Goal: Task Accomplishment & Management: Use online tool/utility

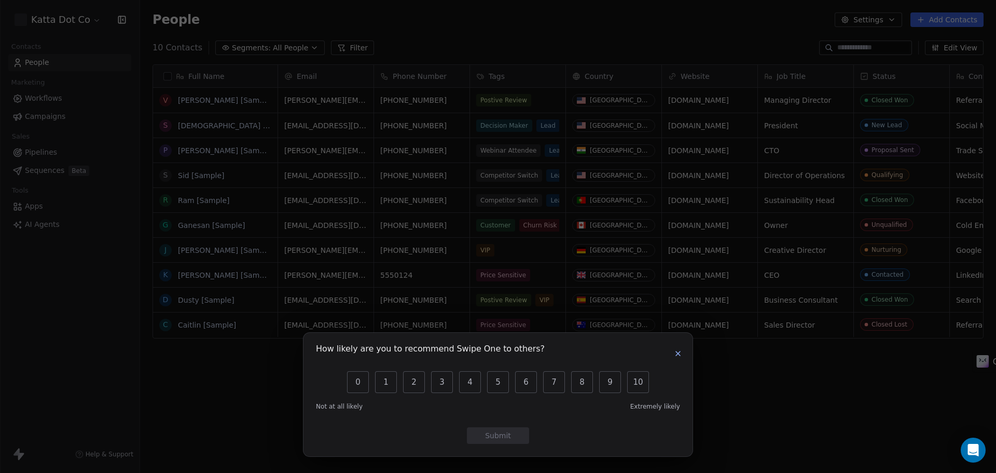
scroll to position [408, 848]
click at [675, 352] on icon "button" at bounding box center [678, 353] width 8 height 8
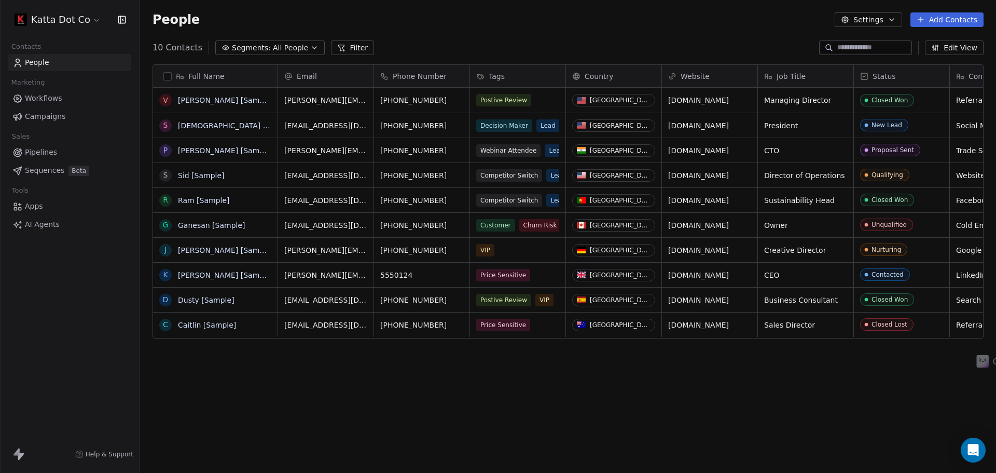
click at [44, 172] on span "Sequences" at bounding box center [44, 170] width 39 height 11
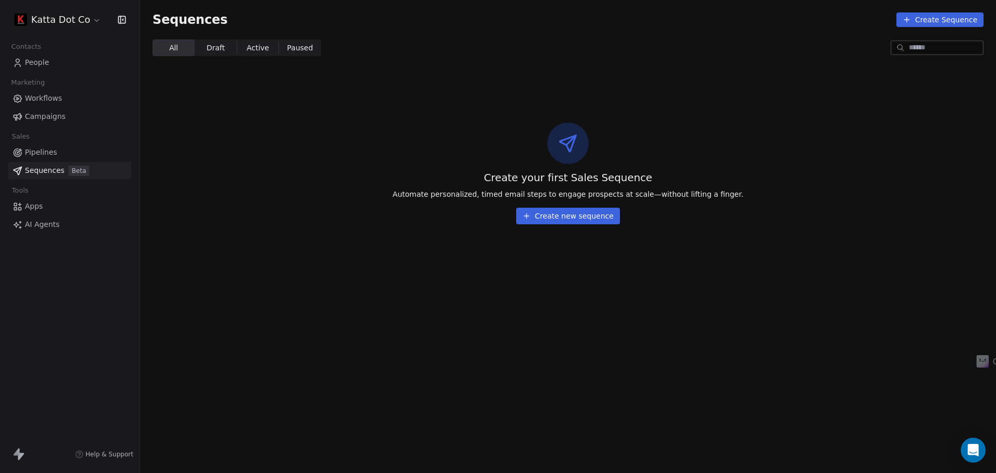
click at [33, 206] on span "Apps" at bounding box center [34, 206] width 18 height 11
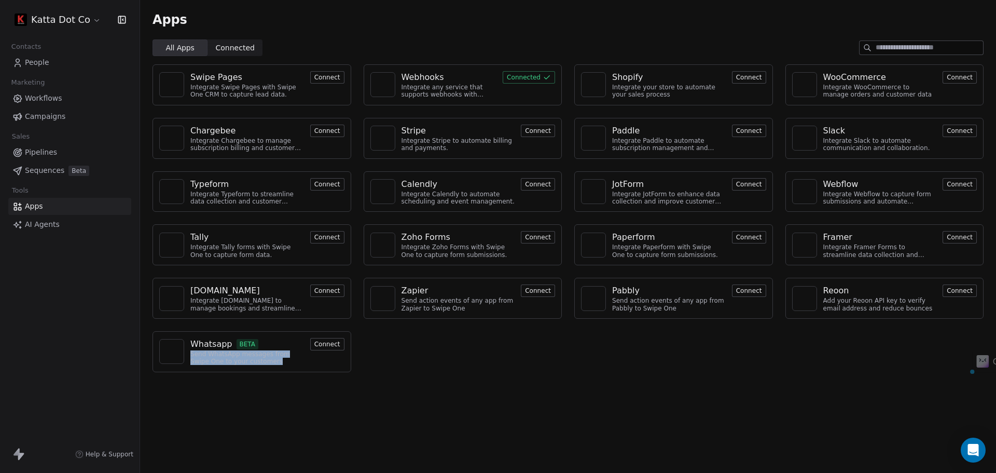
drag, startPoint x: 191, startPoint y: 355, endPoint x: 260, endPoint y: 365, distance: 69.6
click at [260, 365] on div "Send WhatsApp messages from Swipe One to your customers" at bounding box center [247, 357] width 114 height 15
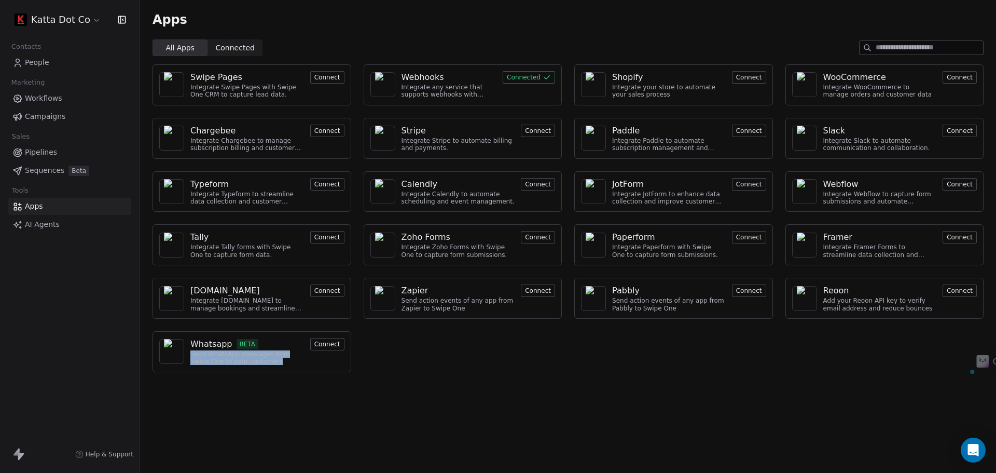
click at [260, 365] on div "Send WhatsApp messages from Swipe One to your customers" at bounding box center [247, 357] width 114 height 15
click at [321, 343] on button "Connect" at bounding box center [327, 344] width 34 height 12
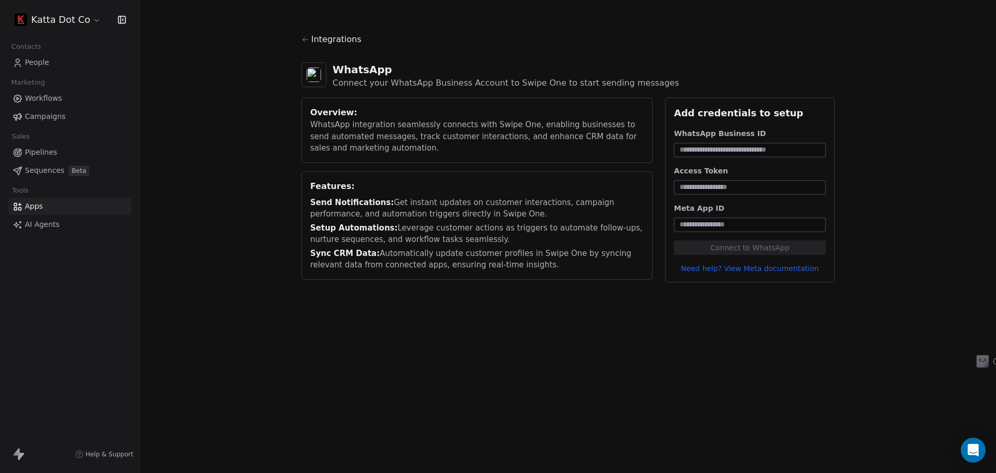
click at [731, 146] on input at bounding box center [750, 150] width 148 height 10
click at [727, 185] on input at bounding box center [750, 187] width 148 height 10
click at [727, 229] on input at bounding box center [750, 224] width 148 height 10
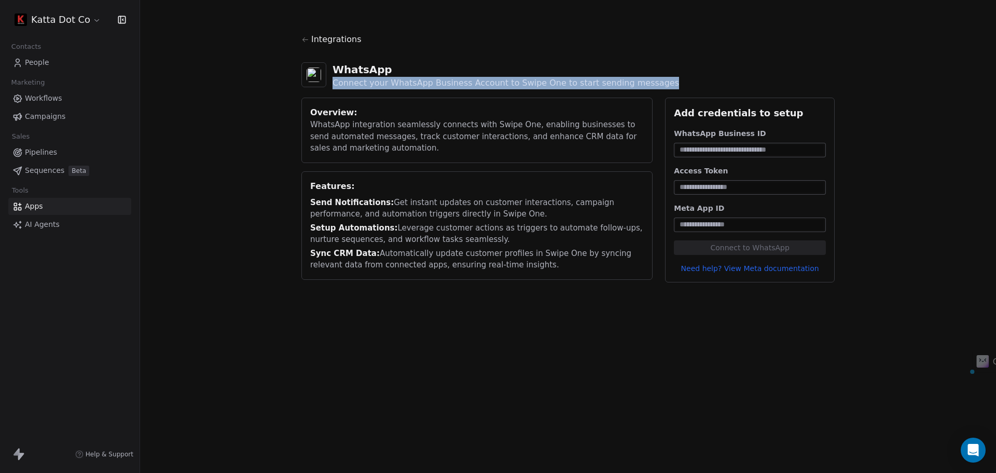
drag, startPoint x: 393, startPoint y: 72, endPoint x: 668, endPoint y: 86, distance: 275.3
click at [668, 86] on div "WhatsApp Connect your WhatsApp Business Account to Swipe One to start sending m…" at bounding box center [567, 76] width 533 height 44
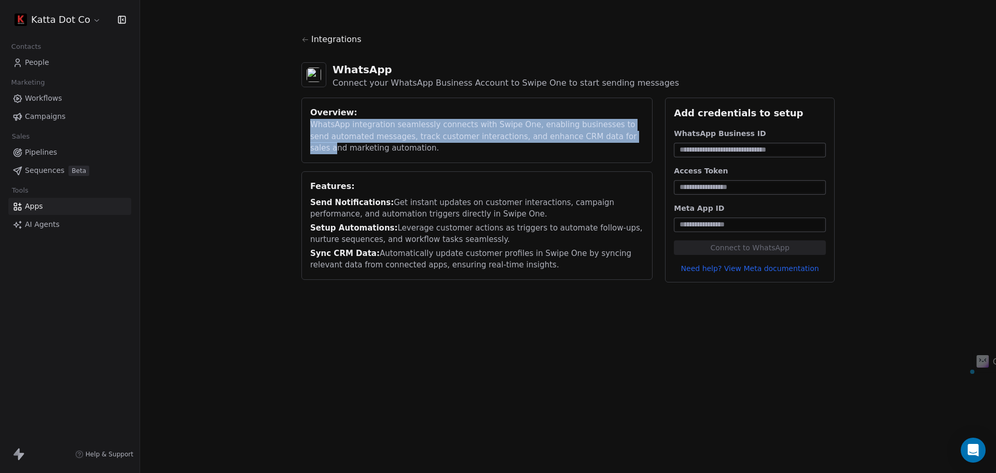
drag, startPoint x: 314, startPoint y: 124, endPoint x: 609, endPoint y: 141, distance: 295.2
click at [609, 141] on div "WhatsApp integration seamlessly connects with Swipe One, enabling businesses to…" at bounding box center [477, 136] width 334 height 35
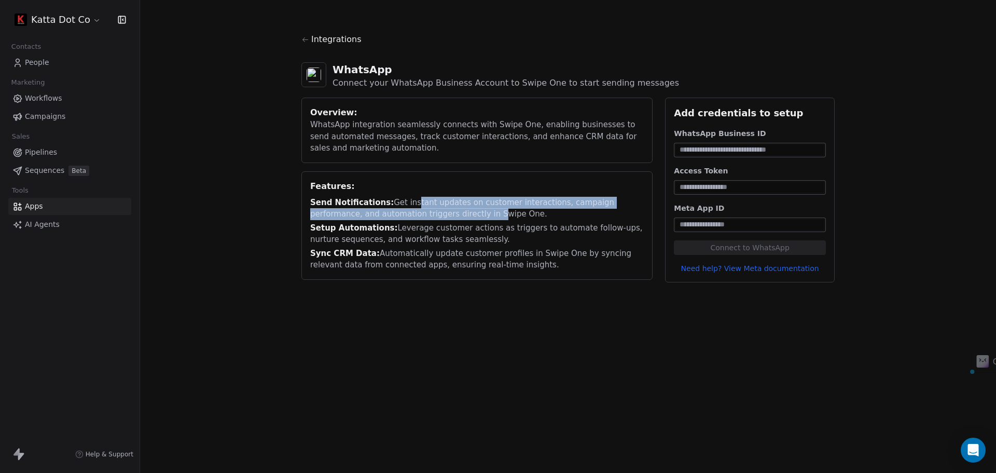
drag, startPoint x: 409, startPoint y: 204, endPoint x: 439, endPoint y: 218, distance: 33.2
click at [439, 218] on div "Send Notifications: Get instant updates on customer interactions, campaign perf…" at bounding box center [477, 208] width 334 height 23
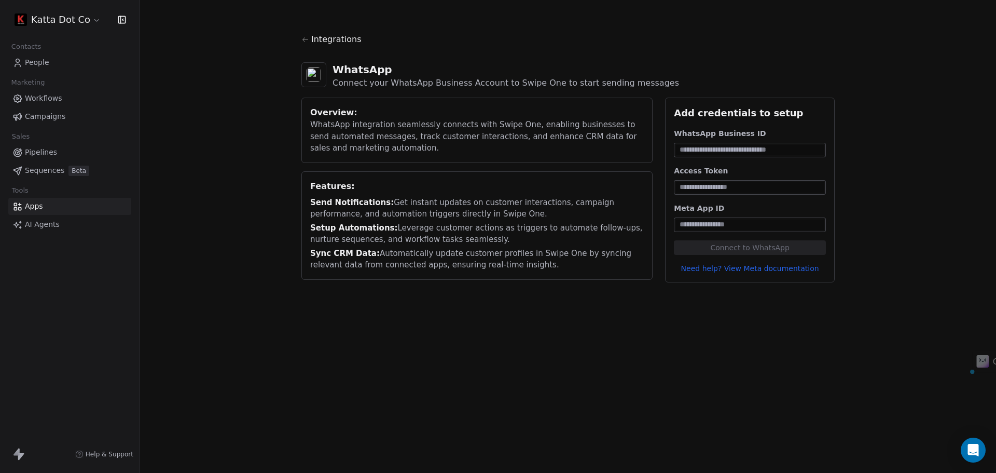
click at [390, 228] on div "Setup Automations: Leverage customer actions as triggers to automate follow-ups…" at bounding box center [477, 233] width 334 height 23
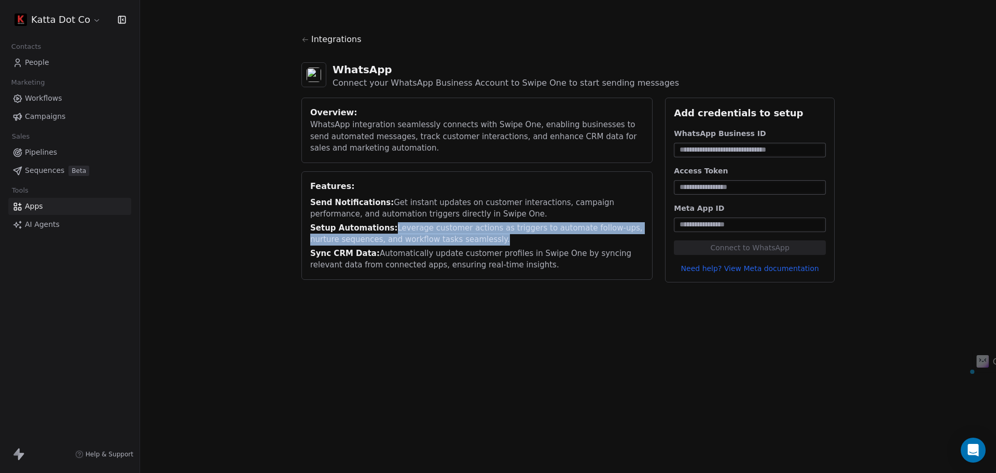
drag, startPoint x: 385, startPoint y: 227, endPoint x: 472, endPoint y: 250, distance: 89.1
click at [472, 240] on div "Setup Automations: Leverage customer actions as triggers to automate follow-ups…" at bounding box center [477, 233] width 334 height 23
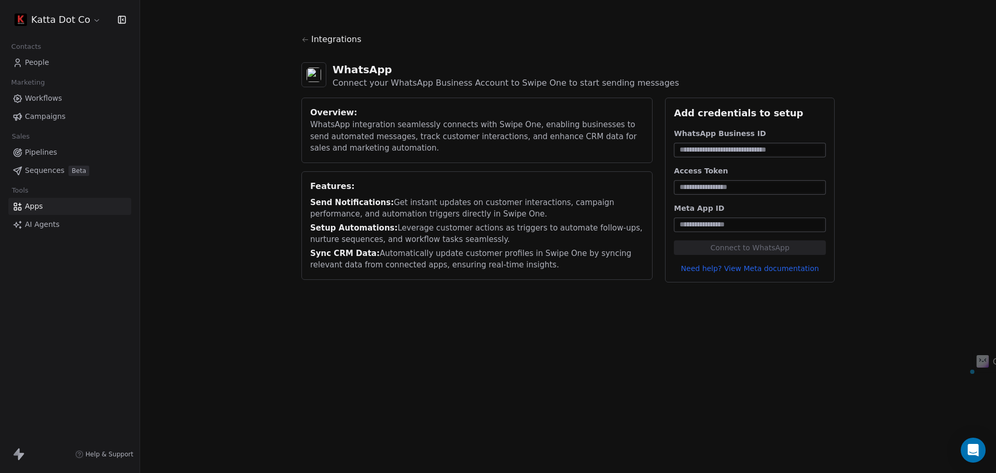
click at [426, 249] on div "Sync CRM Data: Automatically update customer profiles in [GEOGRAPHIC_DATA] One …" at bounding box center [477, 258] width 334 height 23
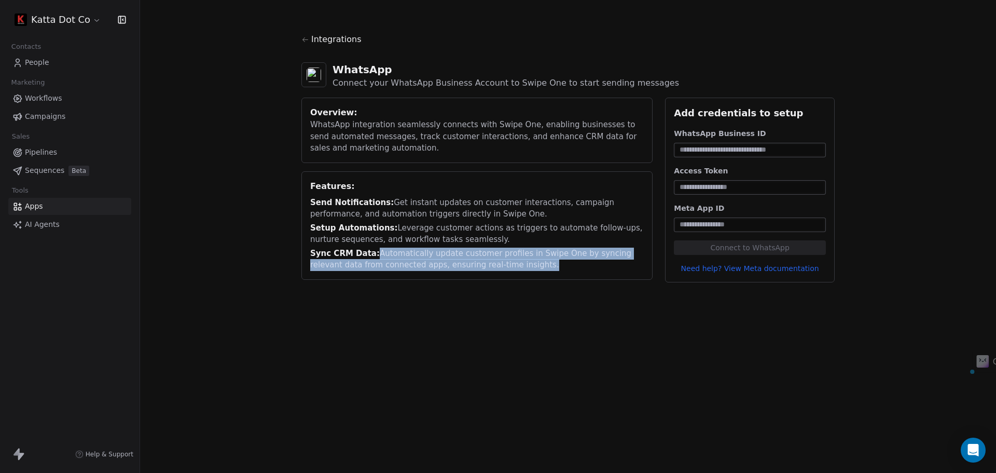
drag, startPoint x: 371, startPoint y: 251, endPoint x: 521, endPoint y: 263, distance: 150.4
click at [514, 263] on div "Sync CRM Data: Automatically update customer profiles in [GEOGRAPHIC_DATA] One …" at bounding box center [477, 258] width 334 height 23
click at [530, 263] on div "Sync CRM Data: Automatically update customer profiles in [GEOGRAPHIC_DATA] One …" at bounding box center [477, 258] width 334 height 23
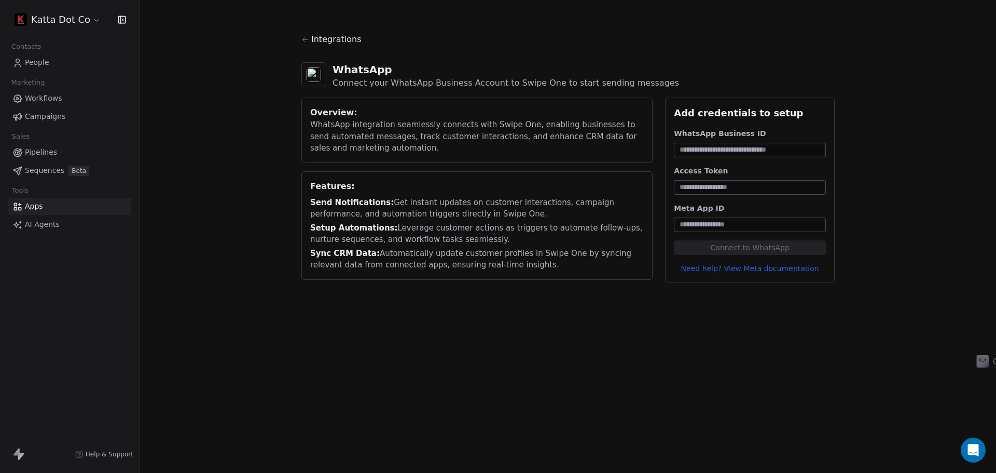
click at [47, 170] on span "Sequences" at bounding box center [44, 170] width 39 height 11
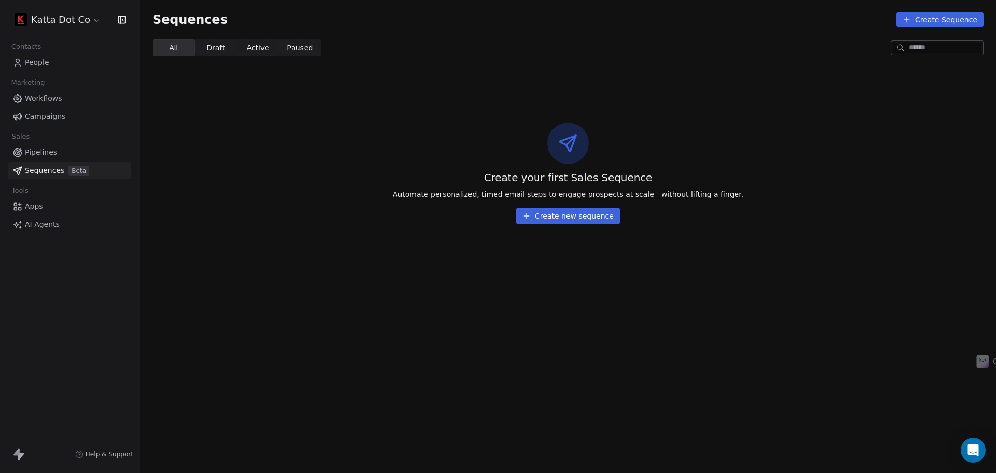
click at [553, 219] on button "Create new sequence" at bounding box center [568, 216] width 104 height 17
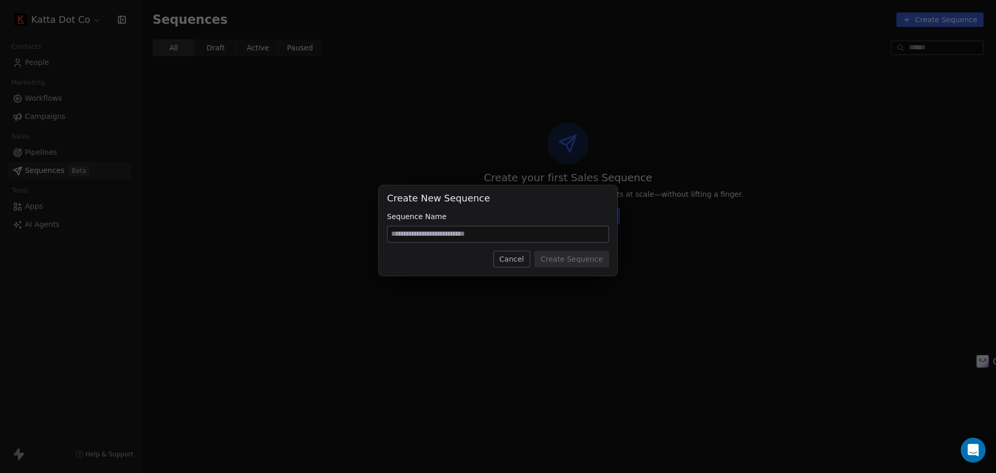
click at [485, 229] on input at bounding box center [498, 234] width 221 height 16
type input "****"
click at [570, 259] on button "Create Sequence" at bounding box center [571, 259] width 75 height 17
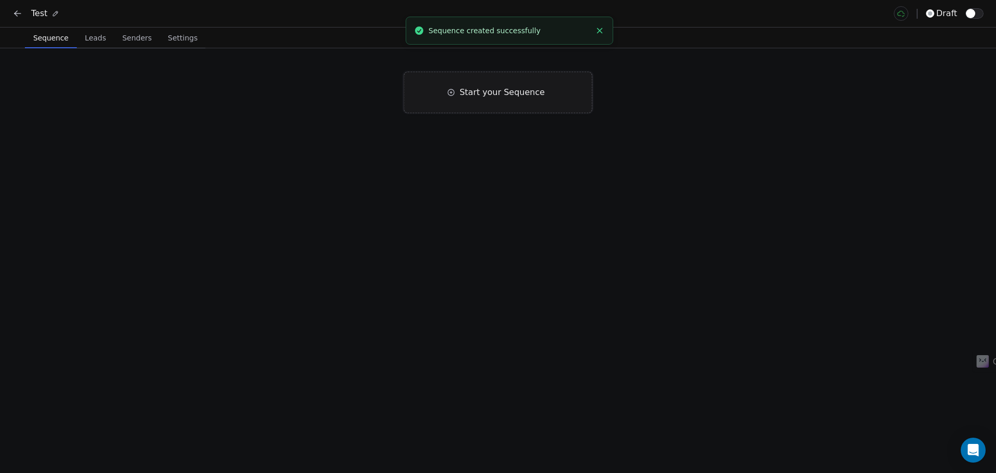
click at [512, 108] on div "Start your Sequence" at bounding box center [498, 93] width 188 height 42
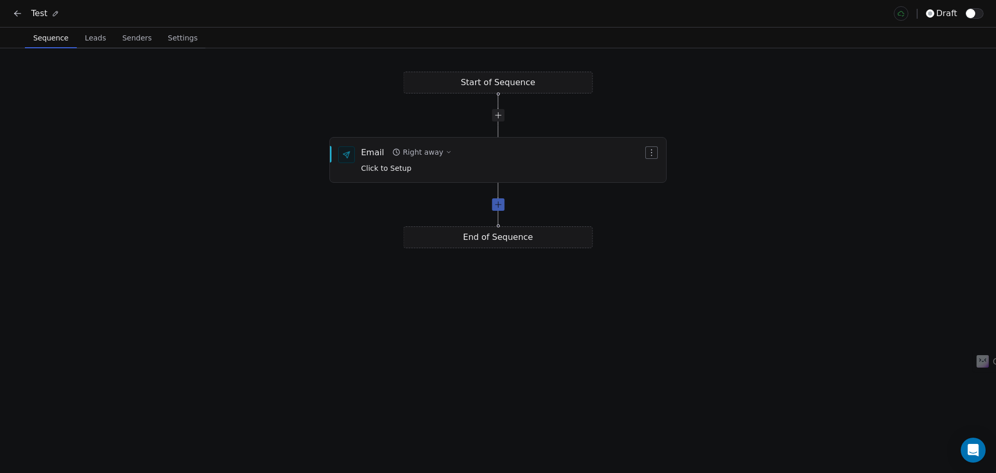
click at [503, 206] on div at bounding box center [498, 204] width 12 height 12
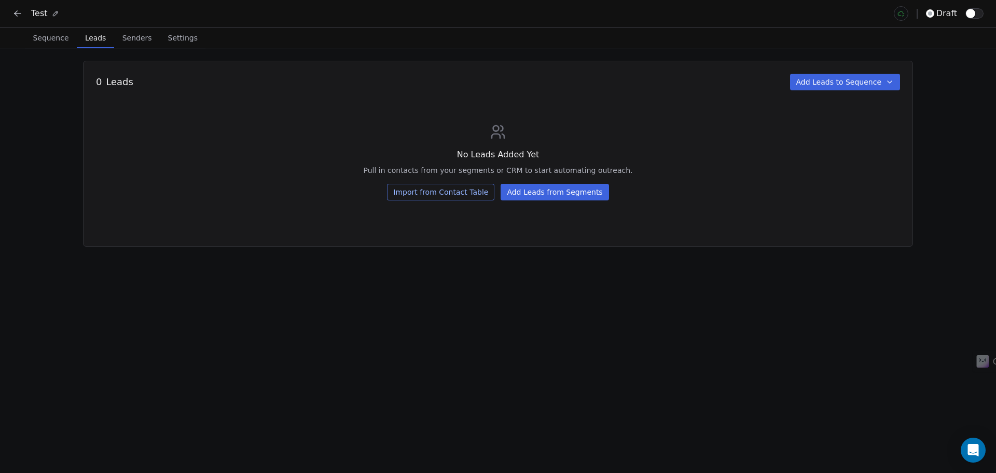
click at [89, 45] on button "Leads Leads" at bounding box center [95, 37] width 37 height 21
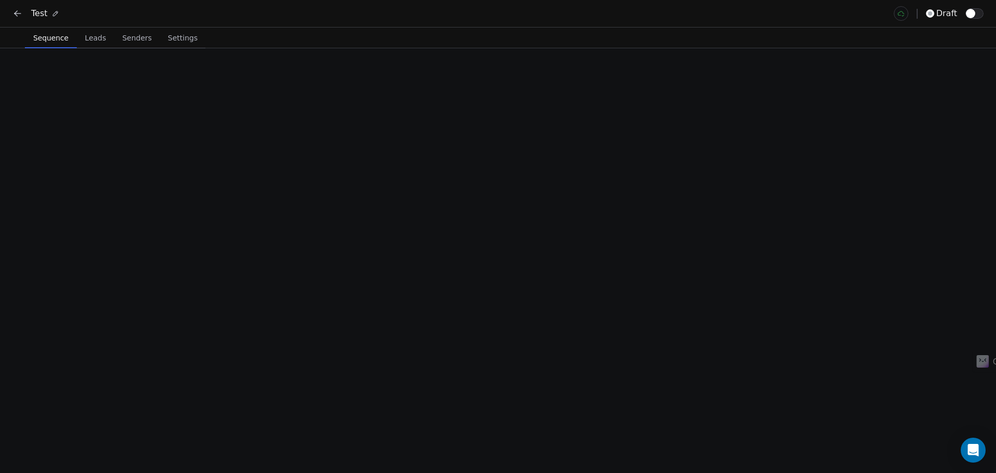
click at [62, 36] on span "Sequence" at bounding box center [51, 38] width 44 height 15
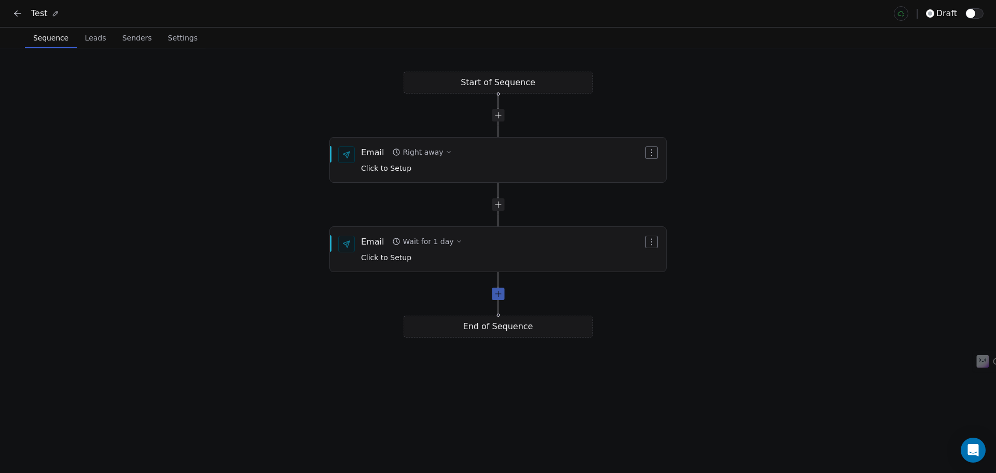
click at [502, 293] on div at bounding box center [498, 293] width 12 height 12
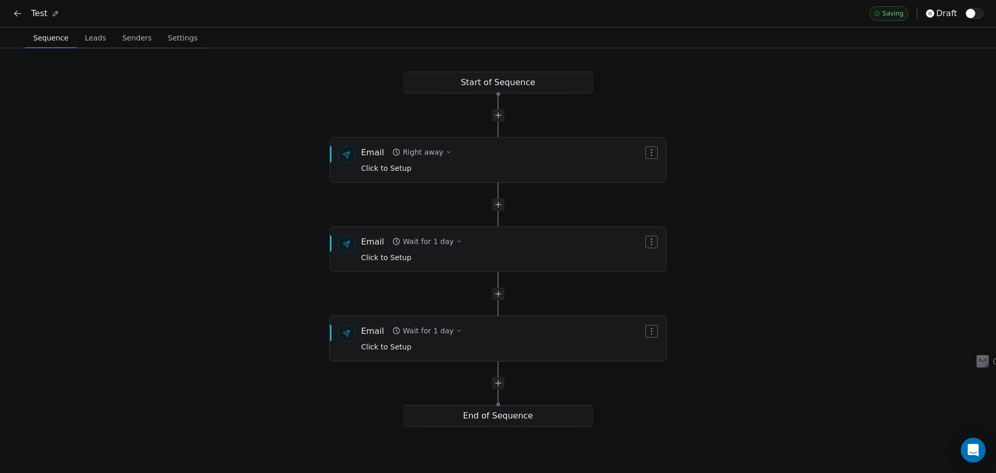
click at [473, 329] on div "Email Wait for 1 day Click to Setup" at bounding box center [502, 338] width 282 height 27
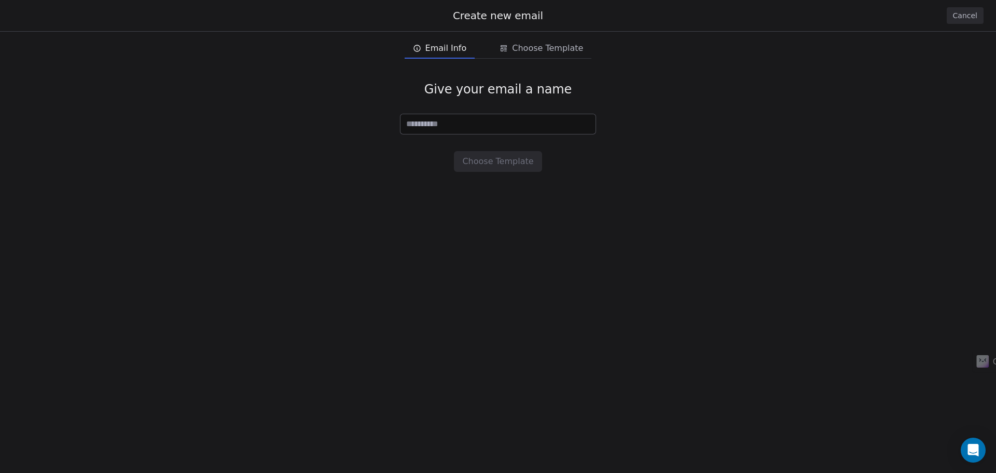
click at [453, 51] on span "Email Info" at bounding box center [446, 48] width 42 height 12
click at [948, 12] on div "Create new email Cancel" at bounding box center [498, 15] width 996 height 31
click at [955, 13] on button "Cancel" at bounding box center [965, 15] width 37 height 17
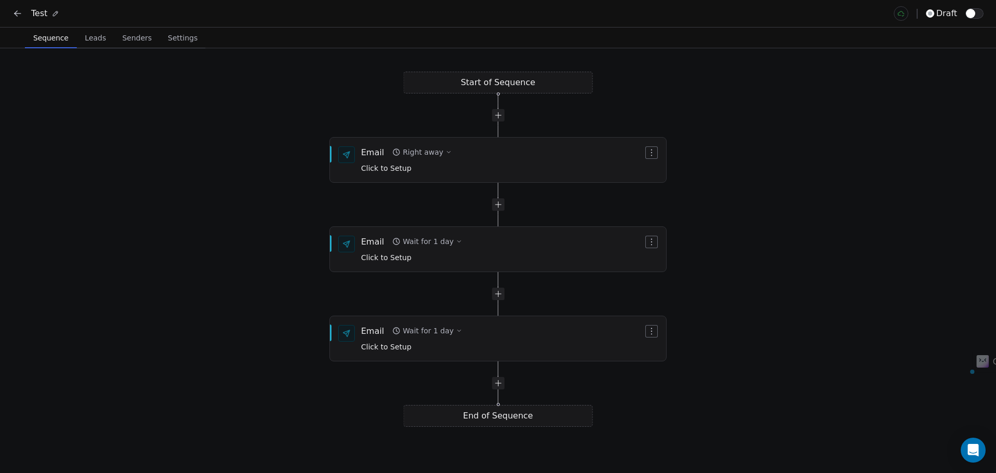
click at [17, 13] on icon at bounding box center [17, 13] width 10 height 10
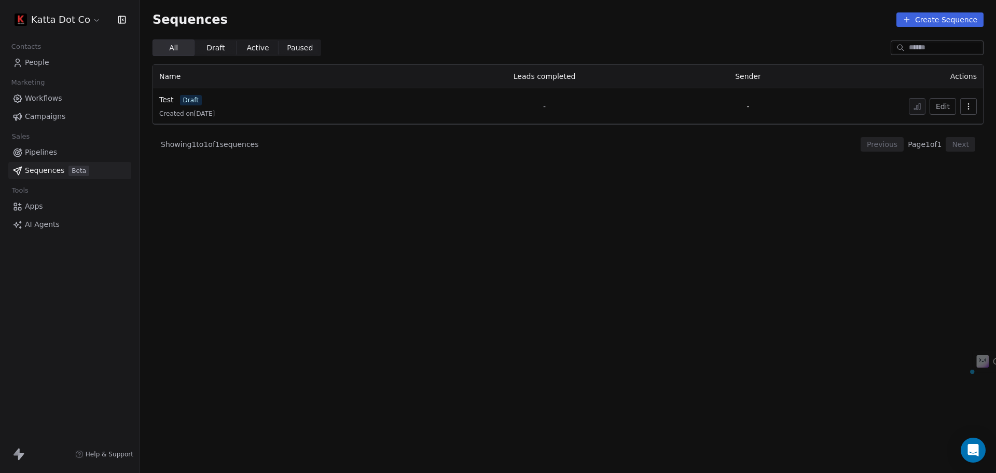
click at [60, 95] on span "Workflows" at bounding box center [43, 98] width 37 height 11
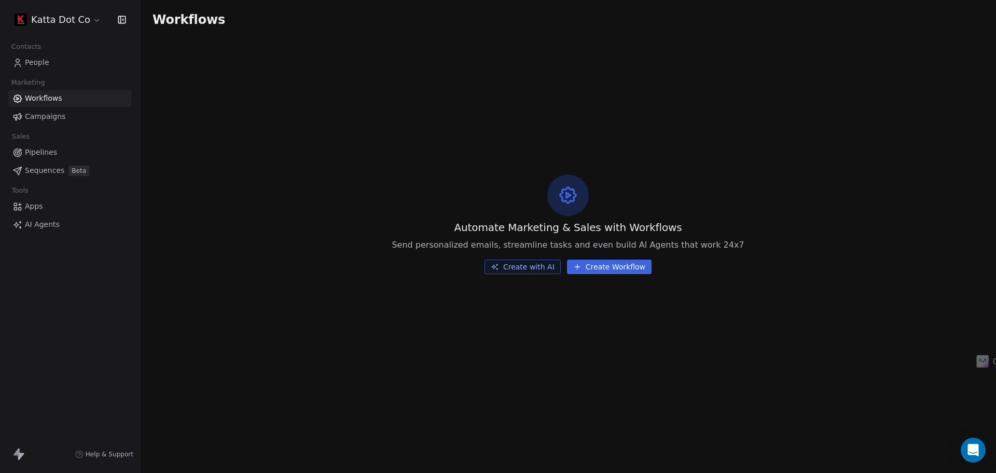
click at [599, 269] on button "Create Workflow" at bounding box center [609, 266] width 85 height 15
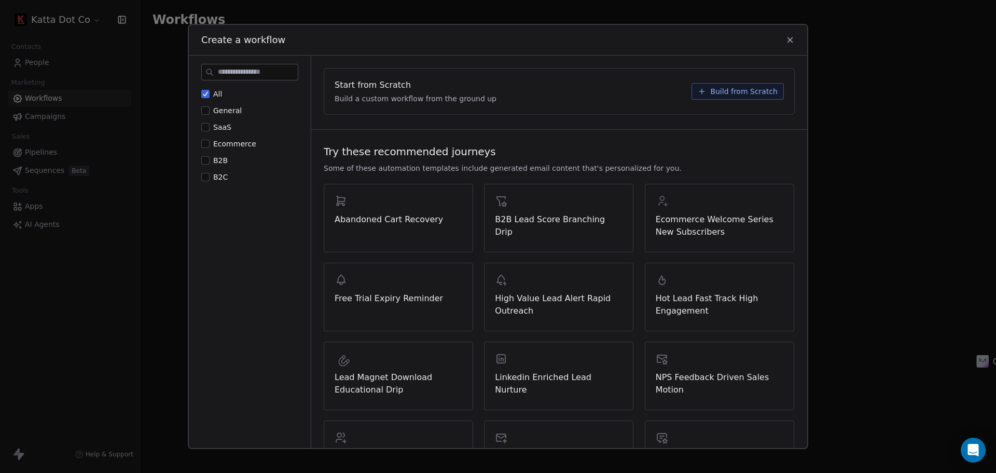
click at [420, 216] on span "Abandoned Cart Recovery" at bounding box center [399, 219] width 128 height 12
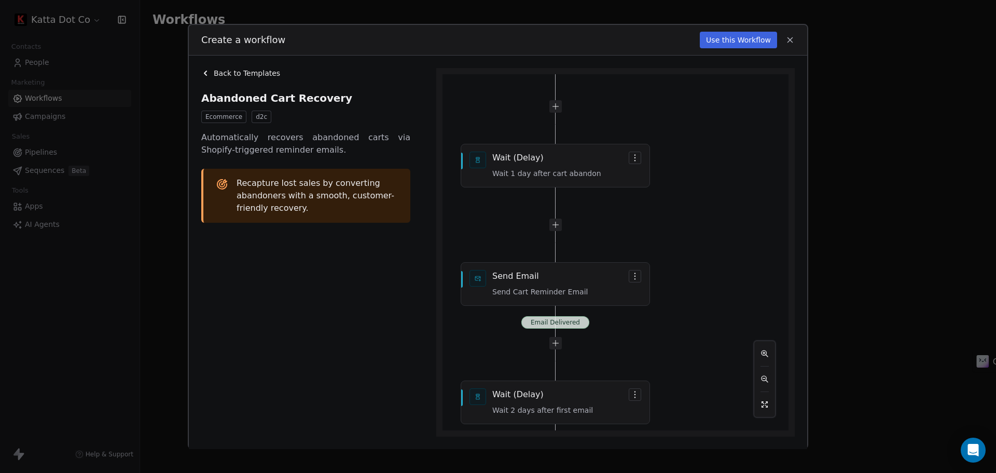
drag, startPoint x: 750, startPoint y: 219, endPoint x: 702, endPoint y: 140, distance: 92.6
click at [684, 122] on div "Email Delivered Email Delivered Shopify Event Connect Shopify, select 'shopify_…" at bounding box center [616, 252] width 346 height 356
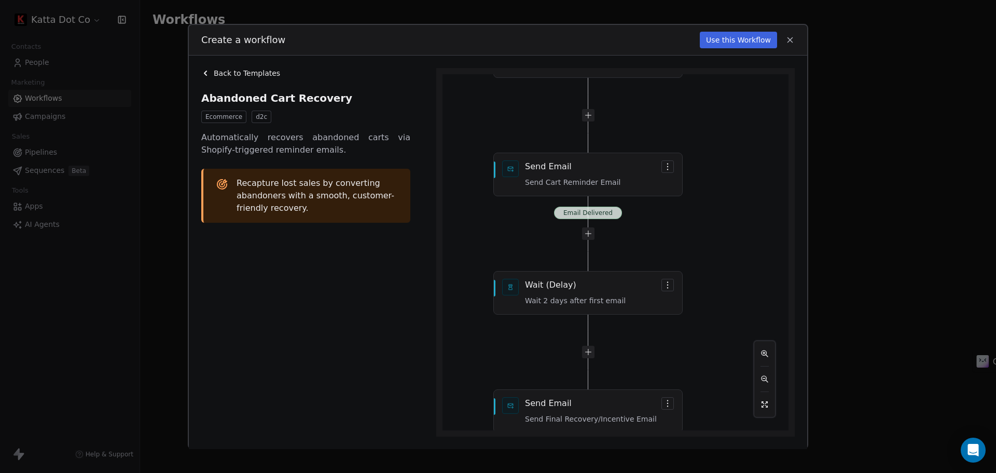
drag, startPoint x: 704, startPoint y: 254, endPoint x: 752, endPoint y: 120, distance: 142.8
click at [752, 121] on div "Email Delivered Email Delivered Shopify Event Connect Shopify, select 'shopify_…" at bounding box center [616, 252] width 346 height 356
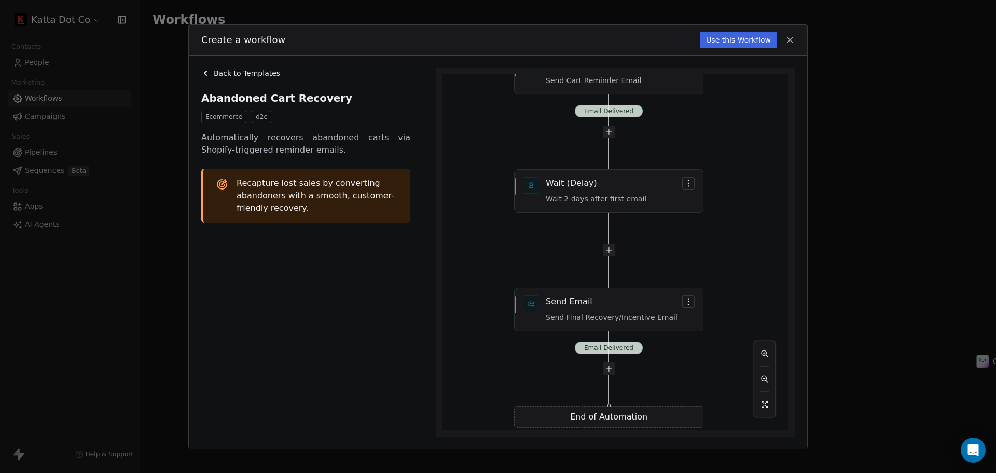
drag, startPoint x: 739, startPoint y: 270, endPoint x: 712, endPoint y: 96, distance: 175.4
click at [712, 98] on div "Email Delivered Email Delivered Shopify Event Connect Shopify, select 'shopify_…" at bounding box center [616, 252] width 346 height 356
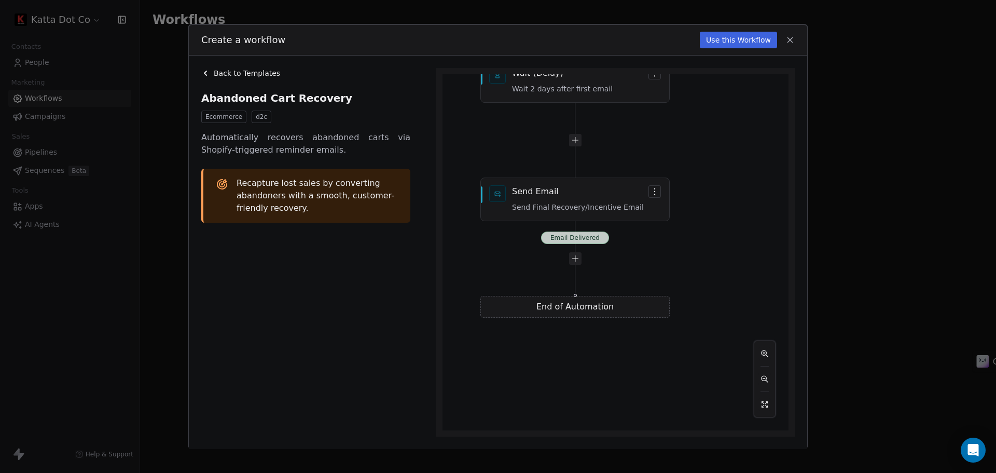
click at [791, 39] on icon at bounding box center [789, 39] width 9 height 9
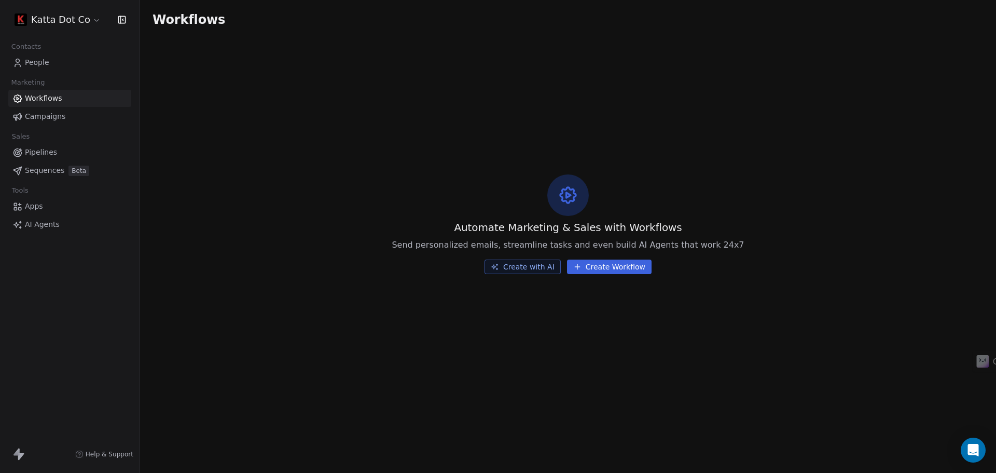
click at [624, 268] on button "Create Workflow" at bounding box center [609, 266] width 85 height 15
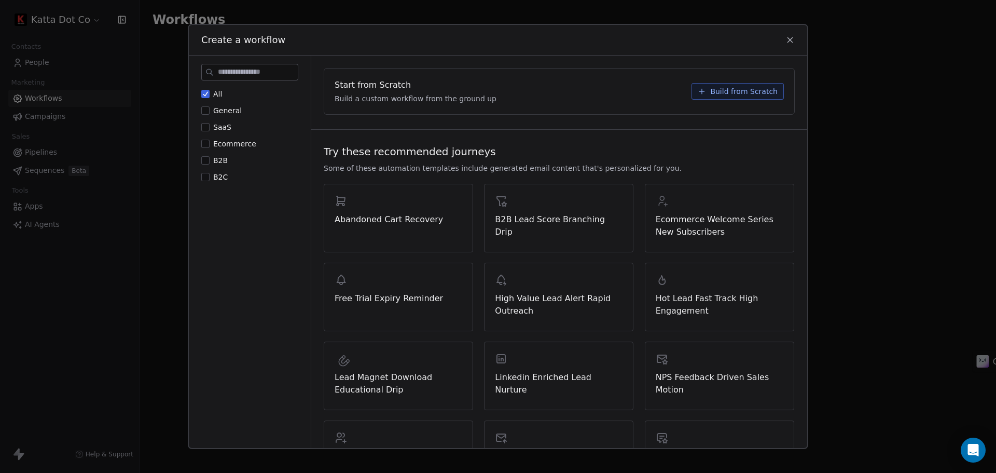
click at [705, 87] on button "Build from Scratch" at bounding box center [738, 91] width 92 height 17
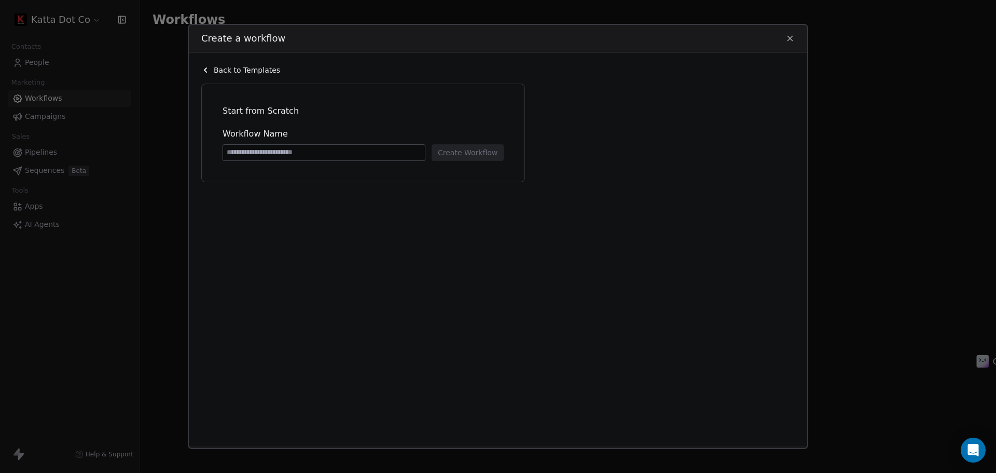
click at [311, 156] on input at bounding box center [324, 153] width 202 height 16
type input "****"
click at [451, 156] on button "Create Workflow" at bounding box center [468, 152] width 72 height 17
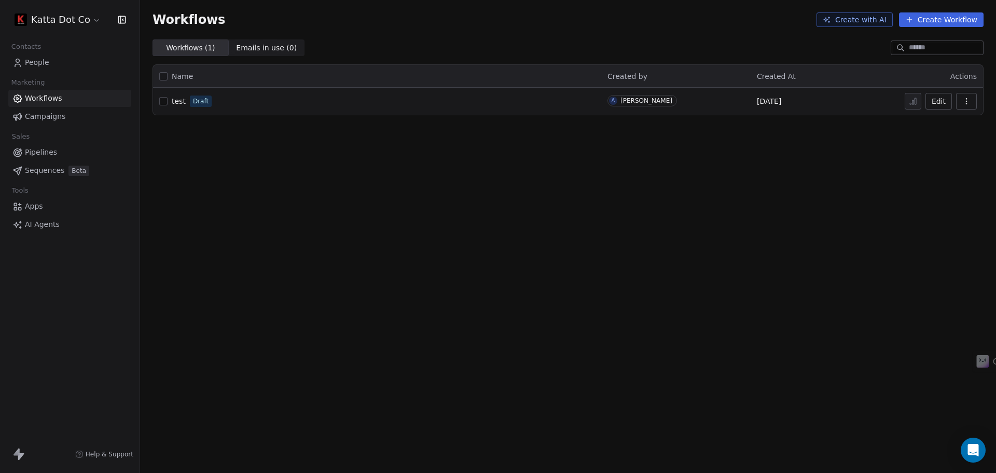
click at [235, 99] on div "test Draft" at bounding box center [377, 101] width 436 height 15
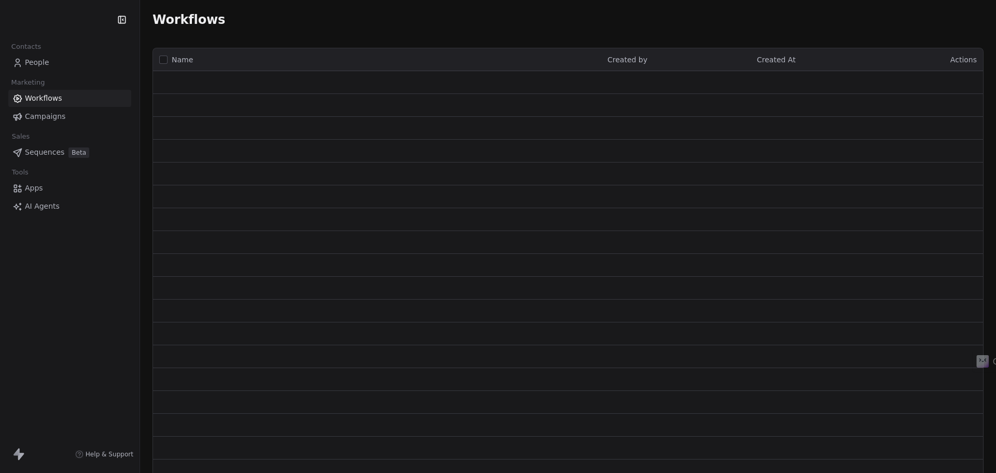
click at [45, 111] on span "Campaigns" at bounding box center [45, 116] width 40 height 11
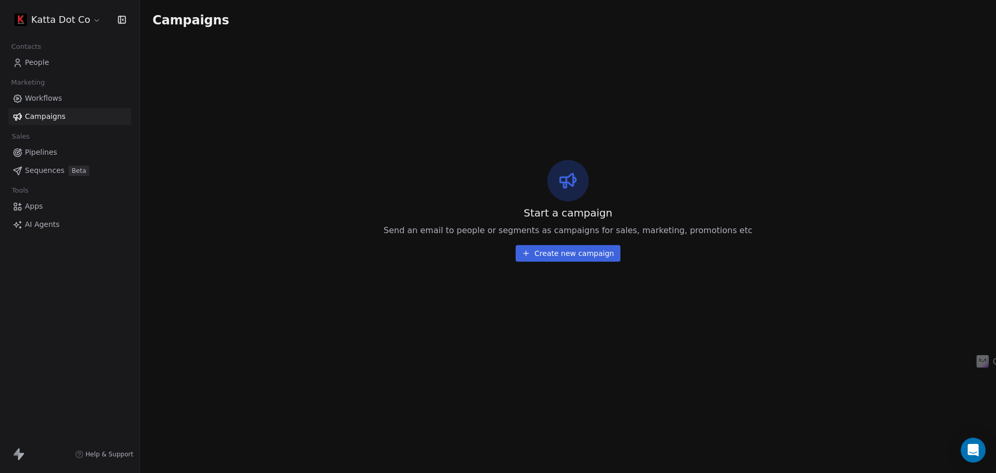
click at [577, 247] on button "Create new campaign" at bounding box center [568, 253] width 104 height 17
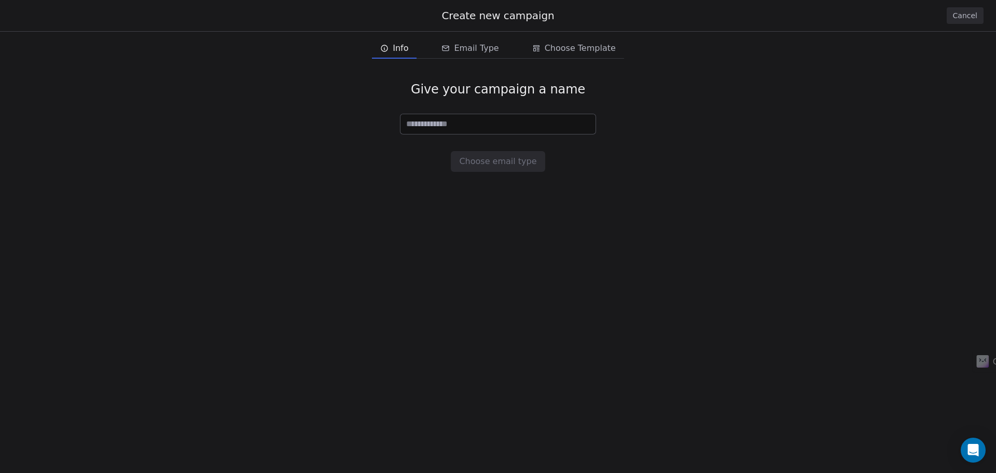
click at [462, 128] on input at bounding box center [498, 124] width 195 height 20
click at [467, 116] on input at bounding box center [498, 124] width 195 height 20
type input "****"
click at [507, 160] on button "Choose email type" at bounding box center [498, 161] width 94 height 21
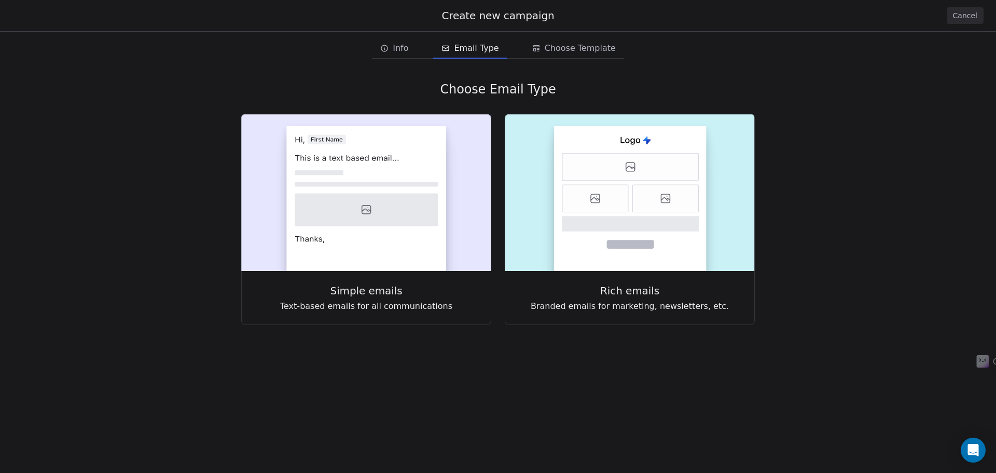
click at [406, 49] on span "Info" at bounding box center [401, 48] width 16 height 12
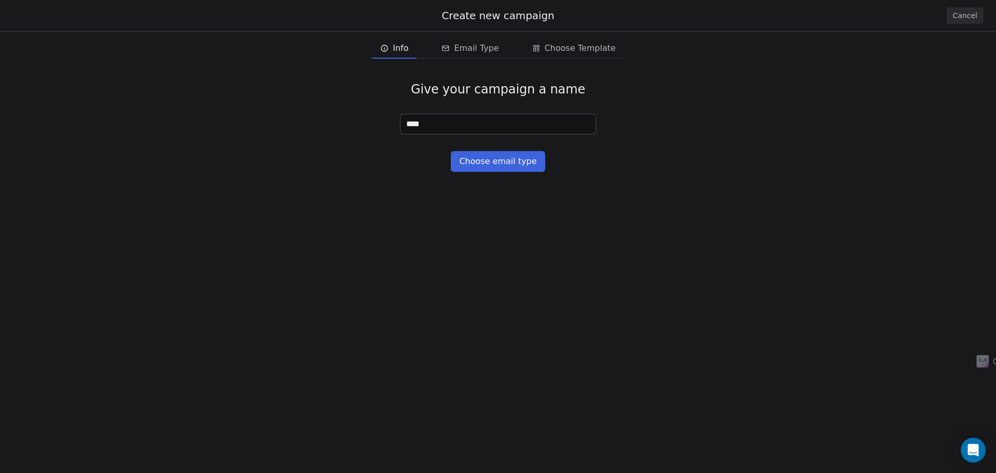
click at [467, 52] on span "Email Type" at bounding box center [476, 48] width 45 height 12
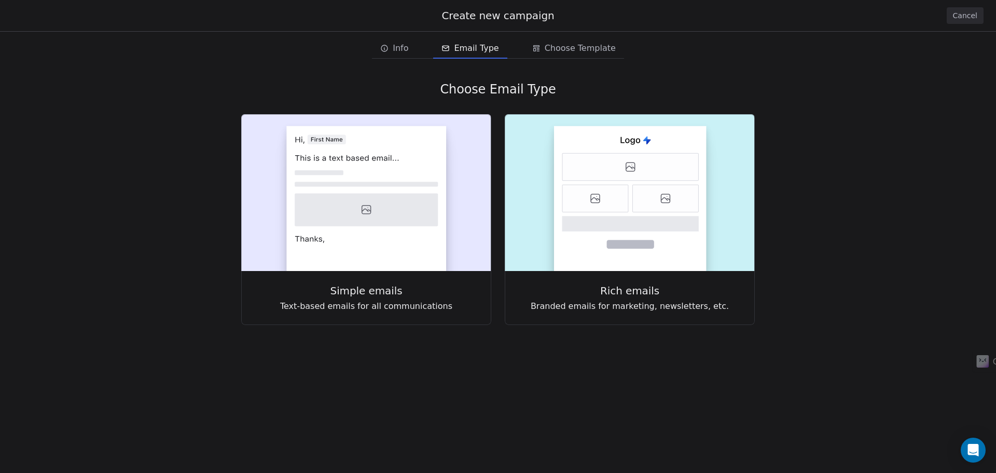
click at [958, 20] on button "Cancel" at bounding box center [965, 15] width 37 height 17
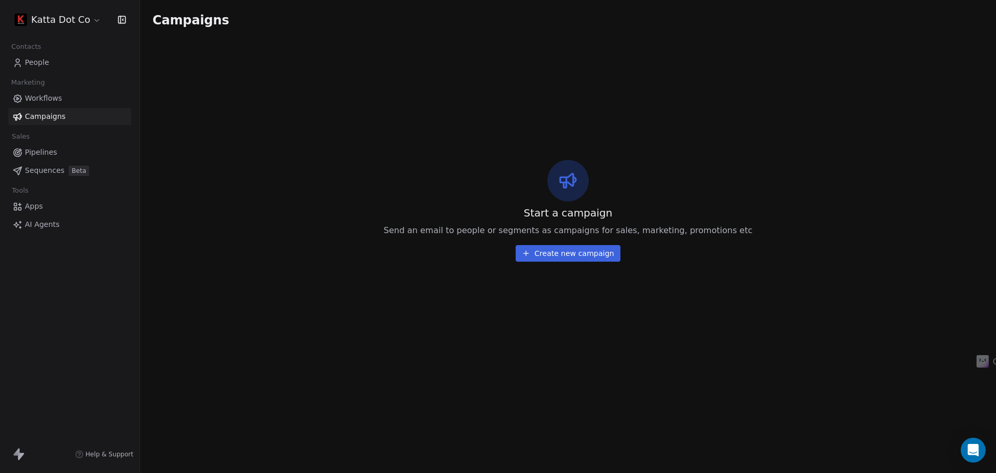
click at [43, 99] on span "Workflows" at bounding box center [43, 98] width 37 height 11
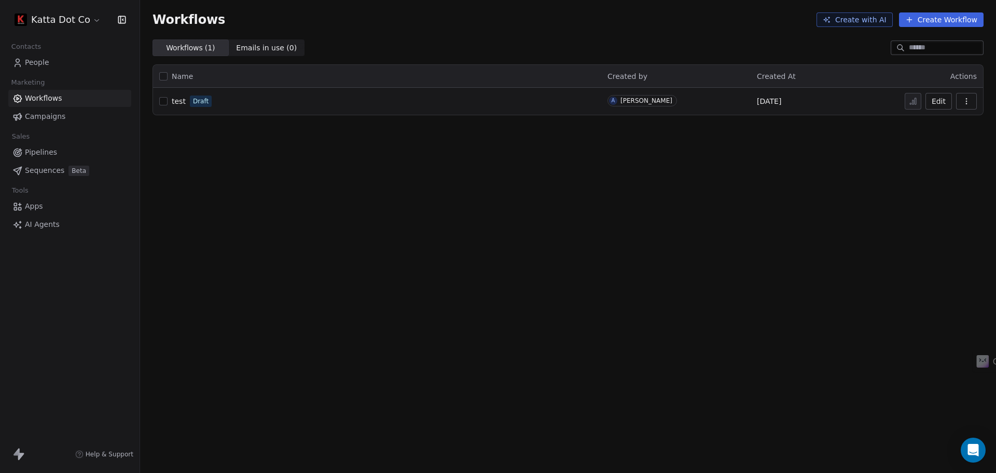
click at [332, 96] on div "test Draft" at bounding box center [377, 101] width 436 height 15
click at [176, 99] on span "test" at bounding box center [179, 101] width 14 height 8
